Goal: Task Accomplishment & Management: Complete application form

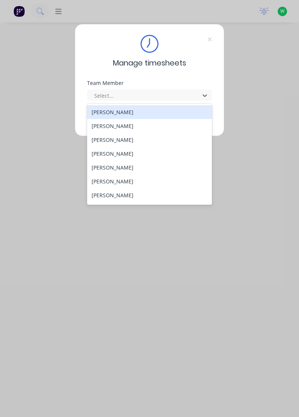
click at [123, 194] on div "[PERSON_NAME]" at bounding box center [149, 195] width 125 height 14
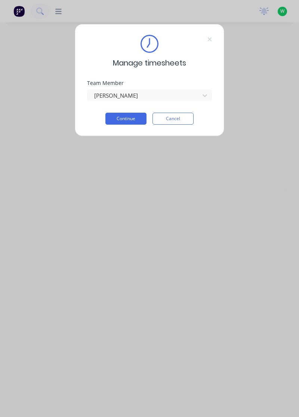
click at [128, 117] on button "Continue" at bounding box center [126, 119] width 41 height 12
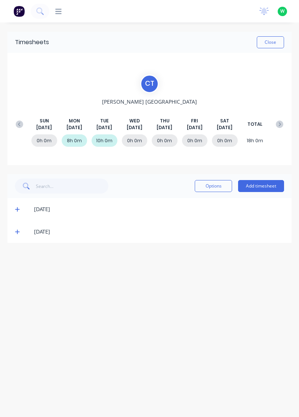
click at [266, 184] on button "Add timesheet" at bounding box center [261, 186] width 46 height 12
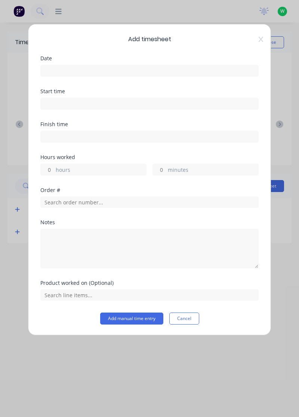
click at [107, 71] on input at bounding box center [150, 70] width 218 height 11
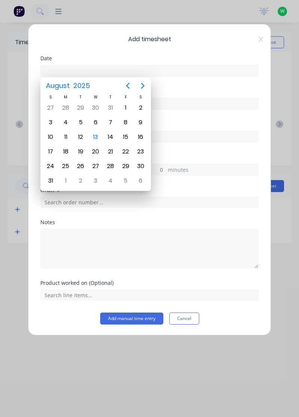
click at [97, 135] on div "13" at bounding box center [95, 136] width 11 height 11
type input "[DATE]"
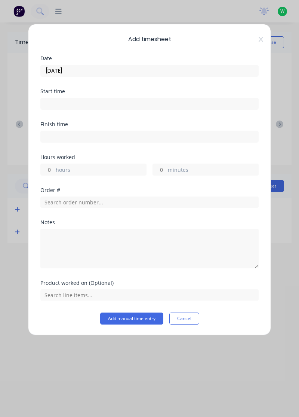
click at [49, 171] on input "hours" at bounding box center [47, 169] width 13 height 11
type input "2"
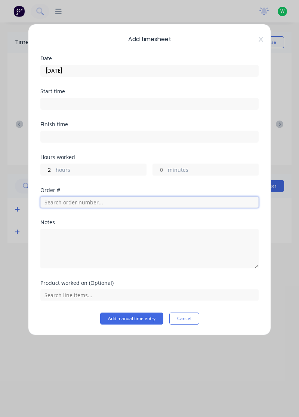
click at [72, 202] on input "text" at bounding box center [149, 202] width 219 height 11
type input "18750"
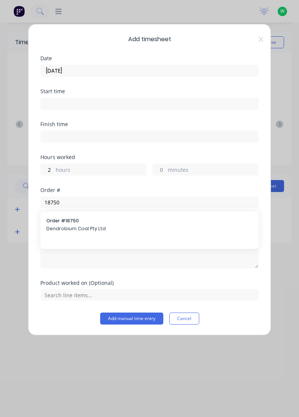
click at [67, 229] on span "Dendrobium Coal Pty Ltd" at bounding box center [149, 228] width 207 height 7
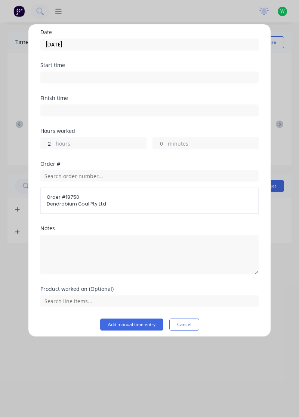
scroll to position [29, 0]
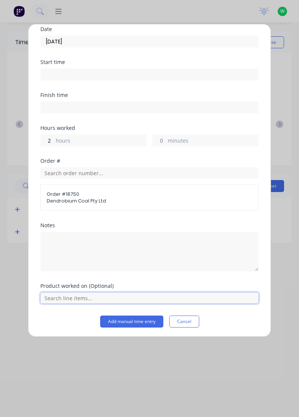
click at [75, 300] on input "text" at bounding box center [149, 297] width 219 height 11
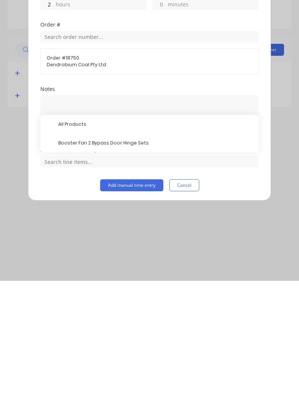
click at [110, 279] on span "Booster Fan 2 Bypass Door Hinge Sets" at bounding box center [155, 279] width 195 height 7
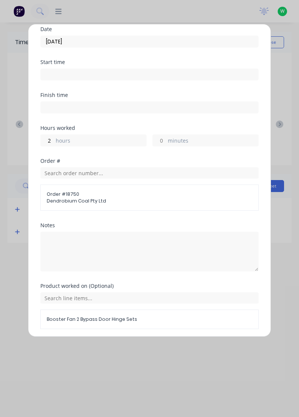
scroll to position [54, 0]
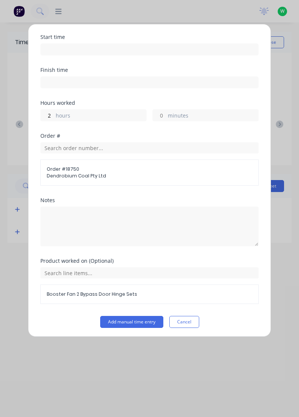
click at [143, 321] on button "Add manual time entry" at bounding box center [131, 322] width 63 height 12
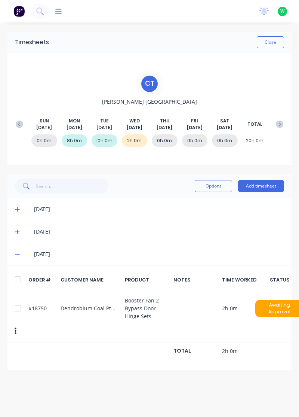
click at [258, 186] on button "Add timesheet" at bounding box center [261, 186] width 46 height 12
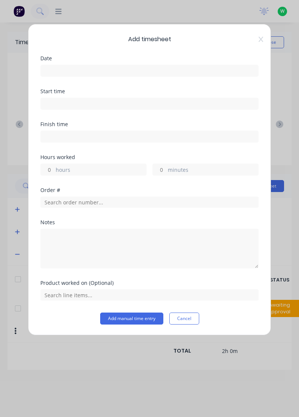
click at [74, 67] on input at bounding box center [150, 70] width 218 height 11
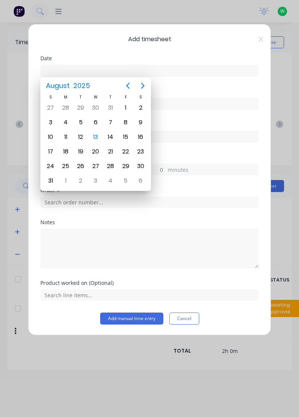
click at [96, 137] on div "13" at bounding box center [95, 136] width 11 height 11
type input "[DATE]"
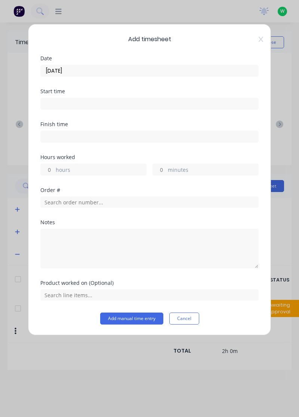
click at [165, 172] on input "minutes" at bounding box center [159, 169] width 13 height 11
type input "30"
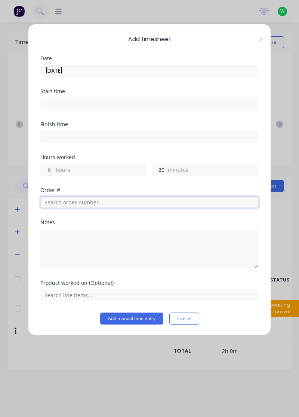
click at [63, 202] on input "text" at bounding box center [149, 202] width 219 height 11
type input "18751"
click at [63, 223] on div "Order # 18751 R& D Mining" at bounding box center [149, 225] width 207 height 16
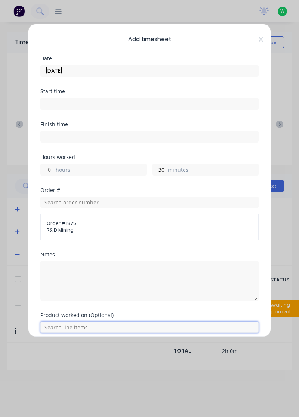
click at [74, 327] on input "text" at bounding box center [149, 327] width 219 height 11
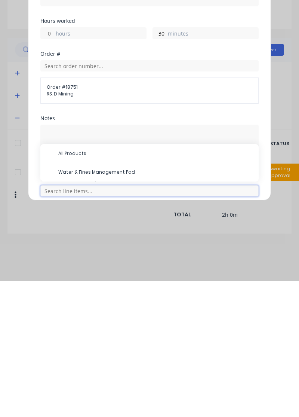
scroll to position [35, 0]
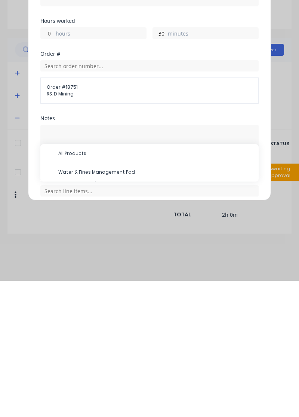
click at [97, 307] on span "Water & Fines Management Pod" at bounding box center [155, 308] width 195 height 7
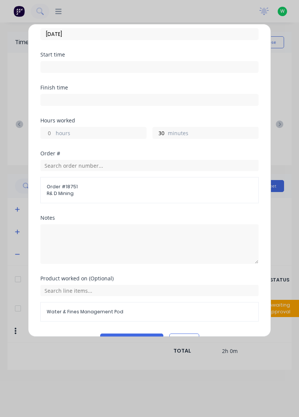
scroll to position [54, 0]
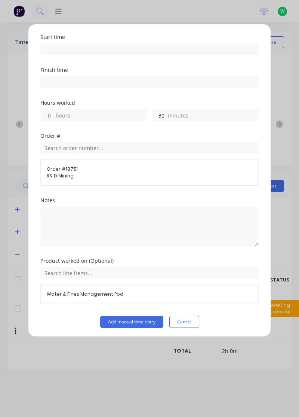
click at [135, 322] on button "Add manual time entry" at bounding box center [131, 322] width 63 height 12
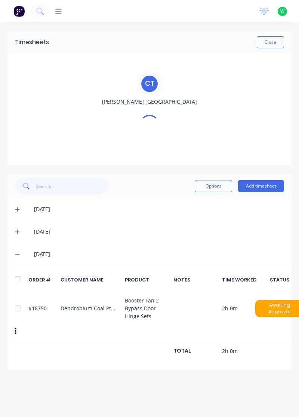
scroll to position [0, 0]
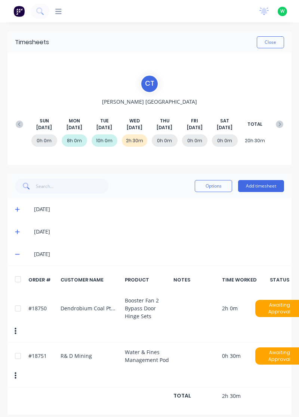
click at [267, 186] on button "Add timesheet" at bounding box center [261, 186] width 46 height 12
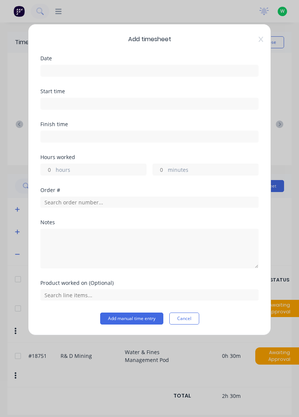
click at [103, 69] on input at bounding box center [150, 70] width 218 height 11
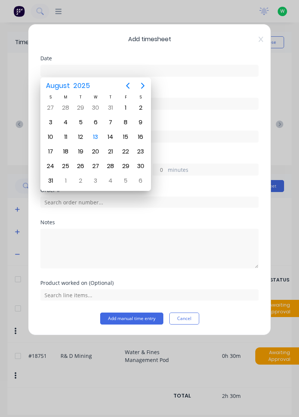
click at [96, 138] on div "13" at bounding box center [95, 136] width 11 height 11
type input "[DATE]"
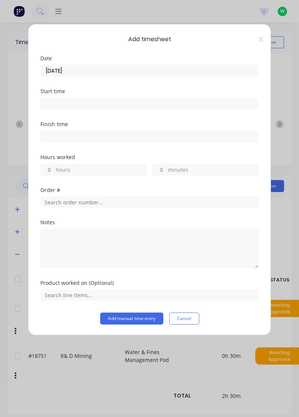
click at [50, 169] on input "hours" at bounding box center [47, 169] width 13 height 11
type input "2"
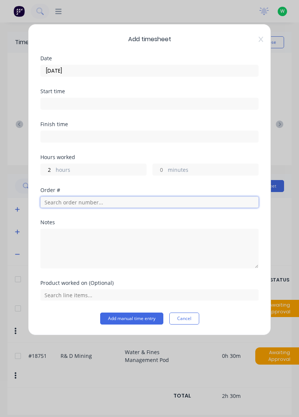
click at [77, 203] on input "text" at bounding box center [149, 202] width 219 height 11
type input "17483"
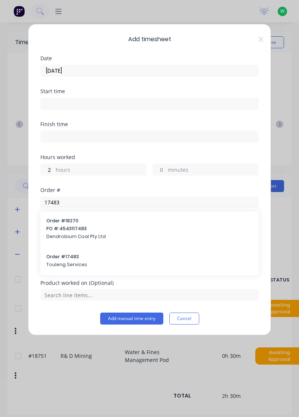
click at [68, 261] on span "Touleng Services" at bounding box center [149, 264] width 207 height 7
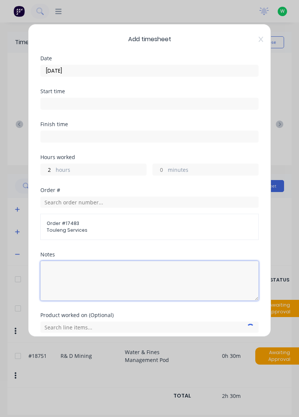
click at [61, 273] on textarea at bounding box center [149, 281] width 219 height 40
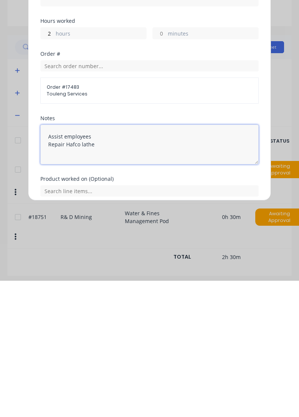
scroll to position [29, 0]
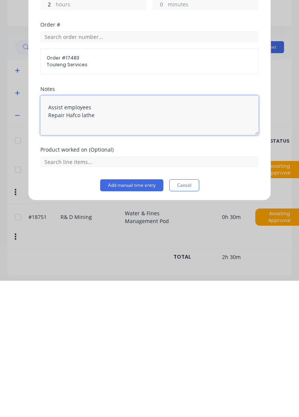
type textarea "Assist employees Repair Hafco lathe"
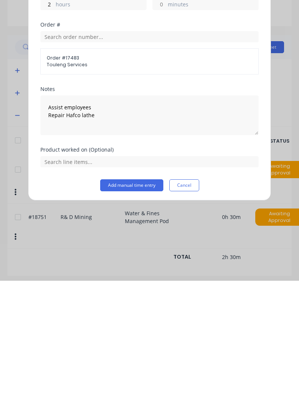
click at [148, 320] on button "Add manual time entry" at bounding box center [131, 322] width 63 height 12
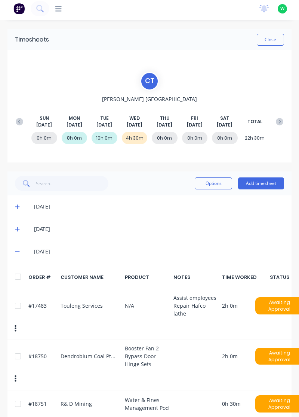
scroll to position [0, 0]
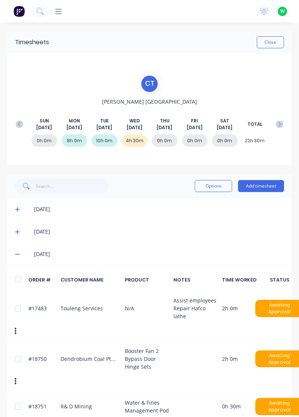
click at [265, 188] on button "Add timesheet" at bounding box center [261, 186] width 46 height 12
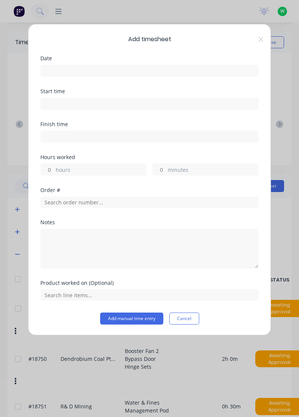
click at [69, 71] on input at bounding box center [150, 70] width 218 height 11
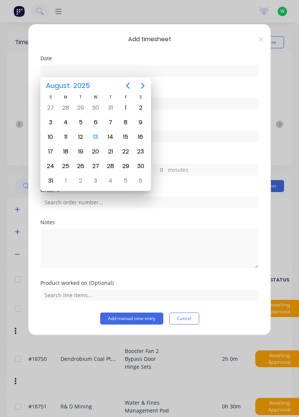
click at [97, 136] on div "13" at bounding box center [95, 136] width 11 height 11
type input "[DATE]"
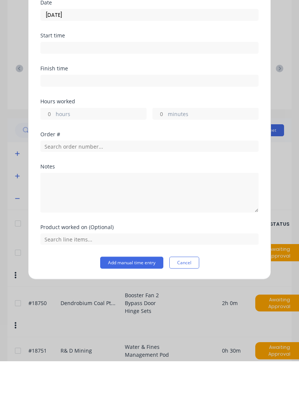
click at [164, 167] on input "minutes" at bounding box center [159, 169] width 13 height 11
type input "3"
click at [162, 170] on input "minutes" at bounding box center [159, 169] width 13 height 11
type input "30"
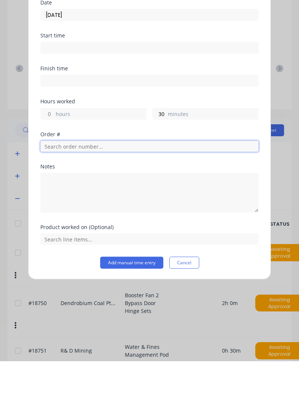
click at [79, 202] on input "text" at bounding box center [149, 202] width 219 height 11
type input "17943"
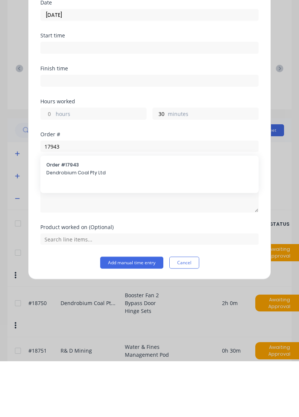
click at [64, 222] on span "Order # 17943" at bounding box center [149, 220] width 207 height 7
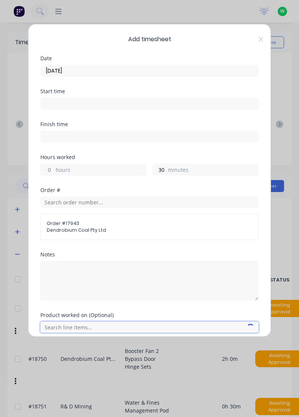
click at [68, 326] on input "text" at bounding box center [149, 327] width 219 height 11
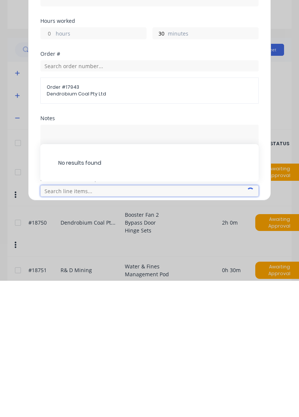
scroll to position [18, 0]
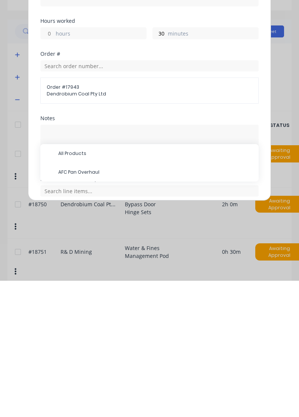
click at [89, 306] on span "AFC Pan Overhaul" at bounding box center [155, 308] width 195 height 7
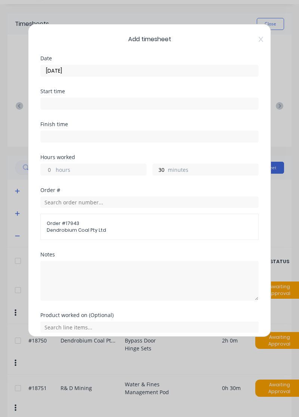
scroll to position [28, 0]
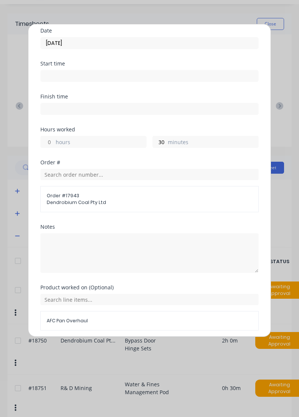
click at [141, 347] on button "Add manual time entry" at bounding box center [131, 349] width 63 height 12
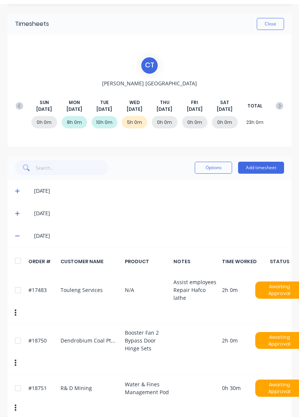
click at [267, 169] on button "Add timesheet" at bounding box center [261, 168] width 46 height 12
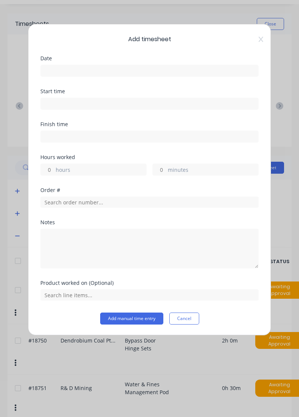
click at [64, 70] on input at bounding box center [150, 70] width 218 height 11
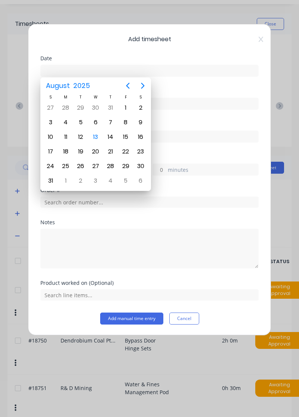
click at [98, 136] on div "13" at bounding box center [95, 136] width 11 height 11
type input "[DATE]"
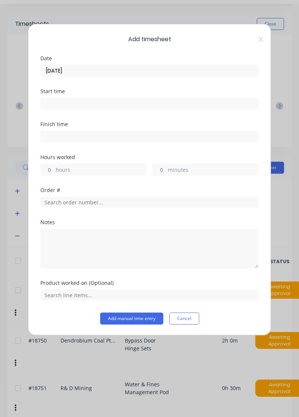
click at [165, 170] on input "minutes" at bounding box center [159, 169] width 13 height 11
type input "30"
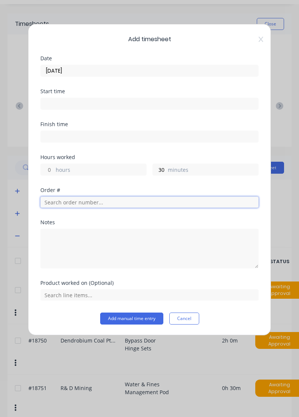
click at [80, 200] on input "text" at bounding box center [149, 202] width 219 height 11
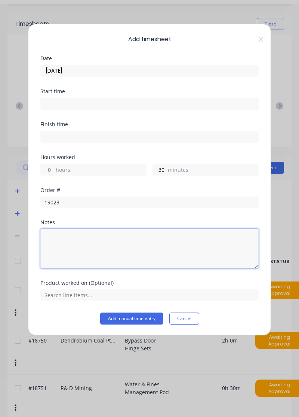
click at [72, 229] on textarea at bounding box center [149, 249] width 219 height 40
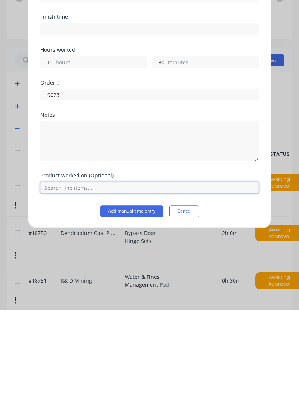
click at [68, 292] on input "text" at bounding box center [149, 294] width 219 height 11
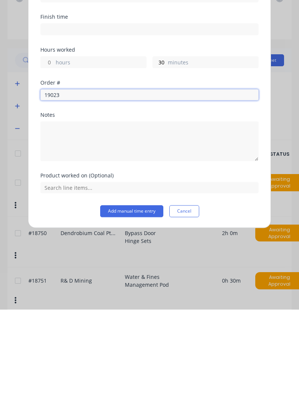
click at [72, 204] on input "19023" at bounding box center [149, 202] width 219 height 11
click at [67, 200] on input "19023" at bounding box center [149, 202] width 219 height 11
click at [60, 203] on input "19023" at bounding box center [149, 202] width 219 height 11
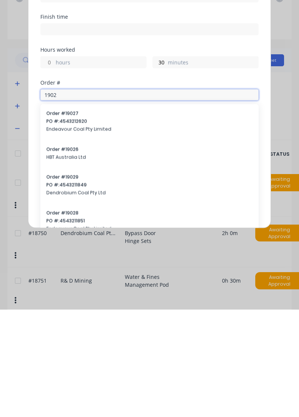
type input "19023"
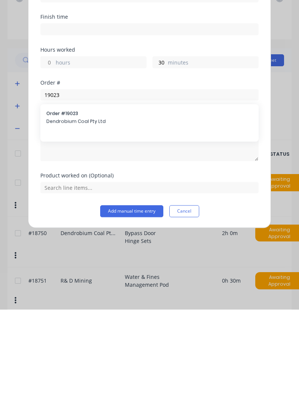
click at [67, 225] on span "Dendrobium Coal Pty Ltd" at bounding box center [149, 228] width 207 height 7
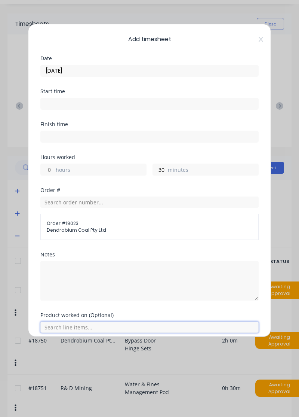
click at [74, 328] on input "text" at bounding box center [149, 327] width 219 height 11
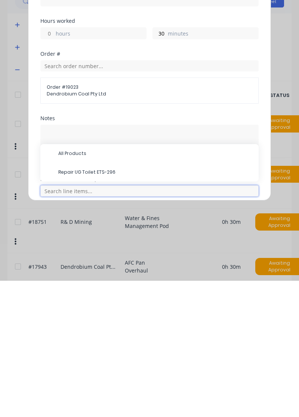
scroll to position [50, 0]
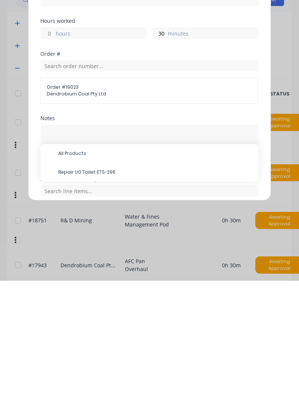
click at [103, 305] on span "Repair UG Toilet ETS-296" at bounding box center [155, 308] width 195 height 7
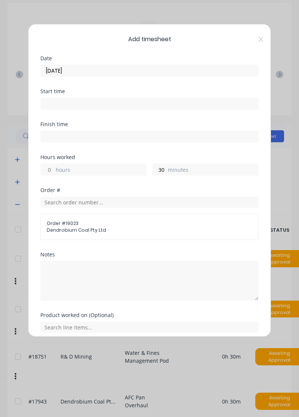
scroll to position [28, 0]
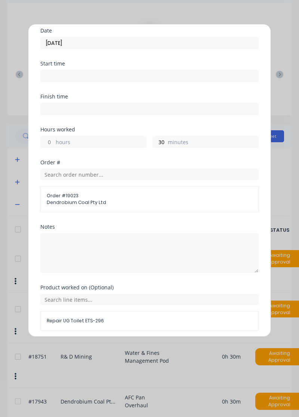
click at [142, 349] on button "Add manual time entry" at bounding box center [131, 349] width 63 height 12
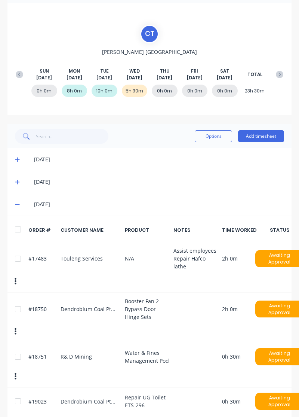
click at [267, 136] on button "Add timesheet" at bounding box center [261, 136] width 46 height 12
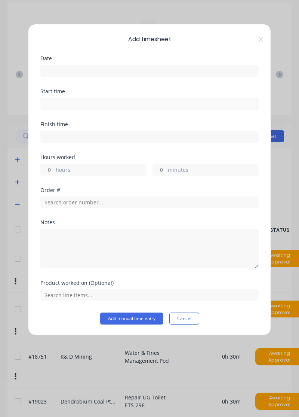
click at [74, 67] on input at bounding box center [150, 70] width 218 height 11
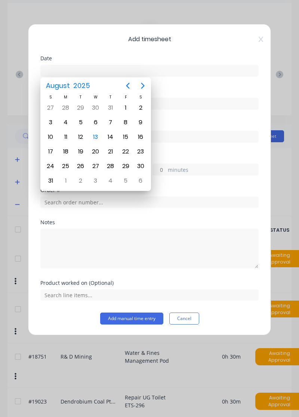
click at [97, 136] on div "13" at bounding box center [95, 136] width 11 height 11
type input "[DATE]"
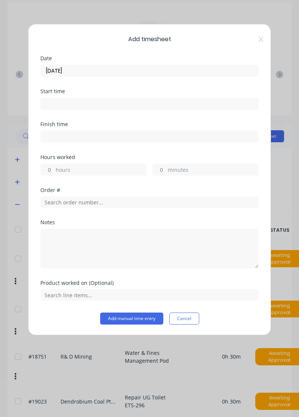
click at [48, 171] on input "hours" at bounding box center [47, 169] width 13 height 11
type input "4"
click at [162, 171] on input "minutes" at bounding box center [159, 169] width 13 height 11
type input "30"
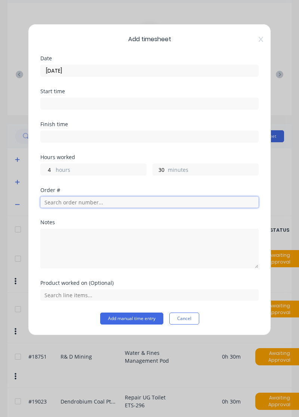
click at [70, 204] on input "text" at bounding box center [149, 202] width 219 height 11
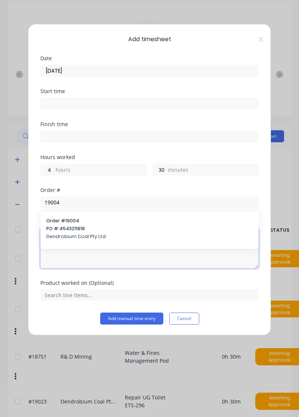
click at [76, 231] on textarea at bounding box center [149, 249] width 219 height 40
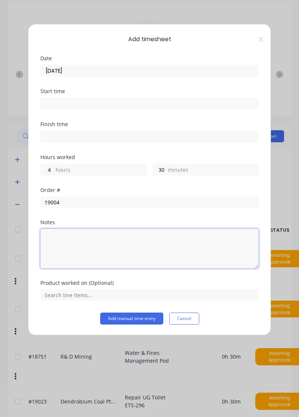
click at [64, 237] on textarea at bounding box center [149, 249] width 219 height 40
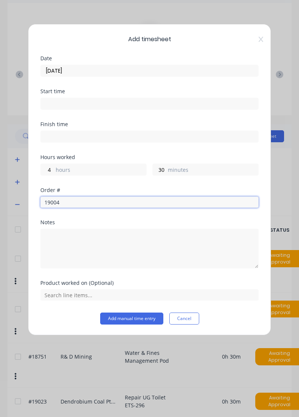
click at [68, 201] on input "19004" at bounding box center [149, 202] width 219 height 11
click at [68, 203] on input "19004" at bounding box center [149, 202] width 219 height 11
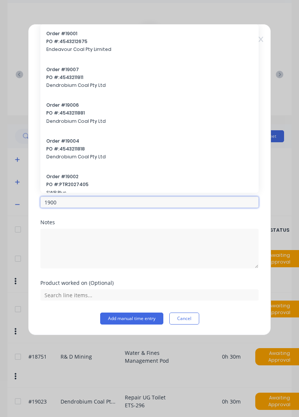
type input "19004"
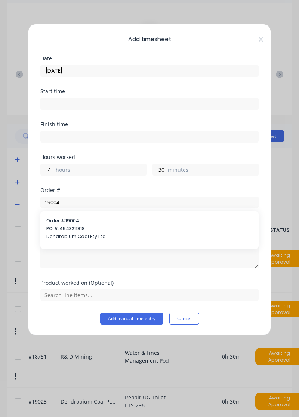
click at [66, 231] on div "Order # 19004 PO #: 4543211818 Dendrobium Coal Pty Ltd" at bounding box center [149, 229] width 207 height 24
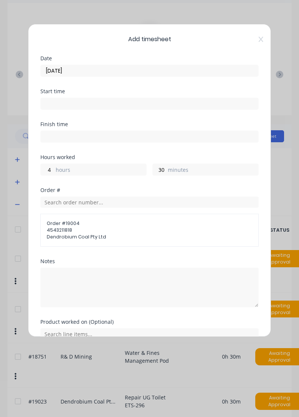
scroll to position [9, 0]
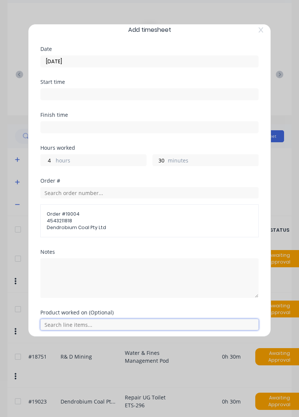
click at [82, 321] on input "text" at bounding box center [149, 324] width 219 height 11
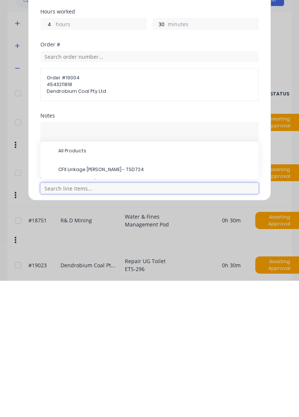
scroll to position [79, 0]
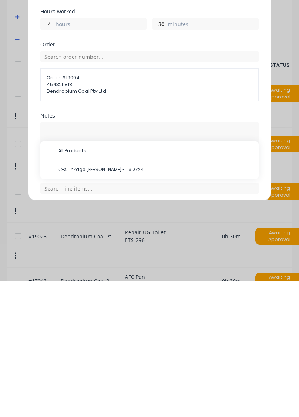
click at [89, 304] on span "CFX Linkage [PERSON_NAME] - TSD724" at bounding box center [155, 305] width 195 height 7
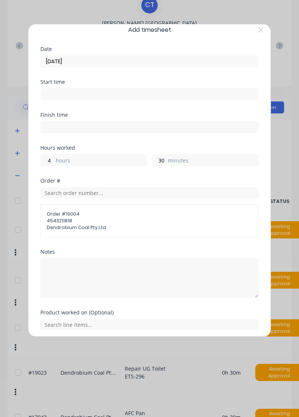
scroll to position [34, 0]
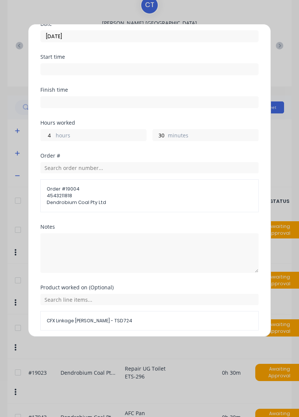
click at [125, 348] on button "Add manual time entry" at bounding box center [131, 349] width 63 height 12
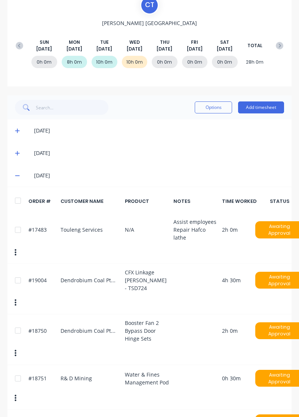
scroll to position [0, 0]
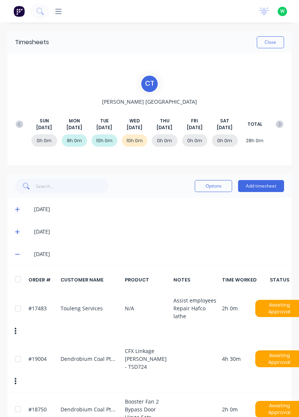
click at [270, 42] on button "Close" at bounding box center [270, 42] width 27 height 12
